Goal: Task Accomplishment & Management: Manage account settings

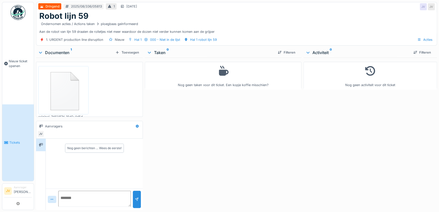
click at [23, 189] on li "Aanvrager Johan Van hecke" at bounding box center [23, 190] width 18 height 11
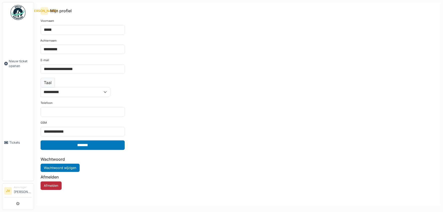
click at [54, 181] on button "Afmelden" at bounding box center [51, 185] width 21 height 8
